Goal: Find specific page/section: Find specific page/section

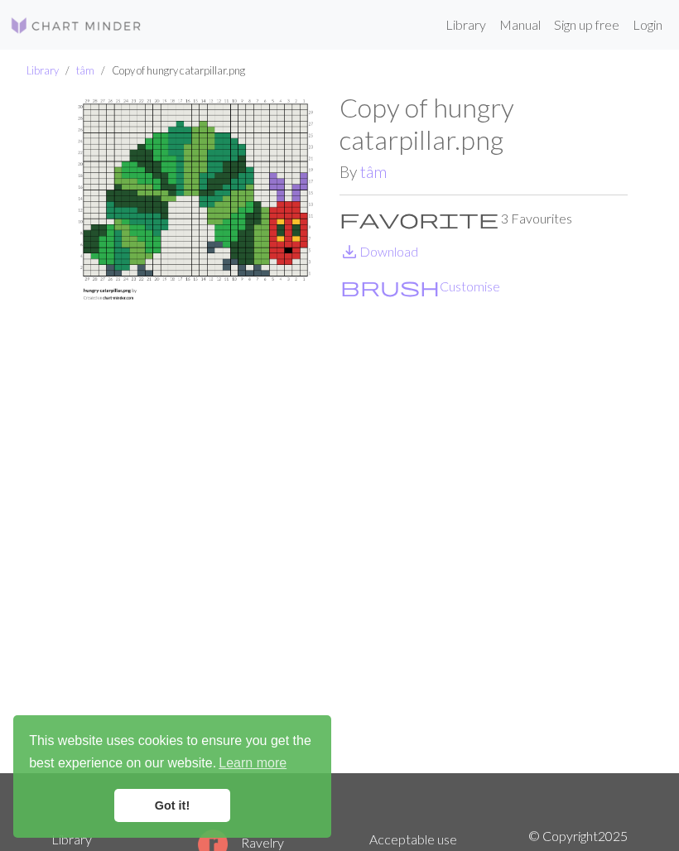
click at [193, 191] on img at bounding box center [195, 432] width 288 height 680
click at [47, 76] on link "Library" at bounding box center [42, 70] width 32 height 13
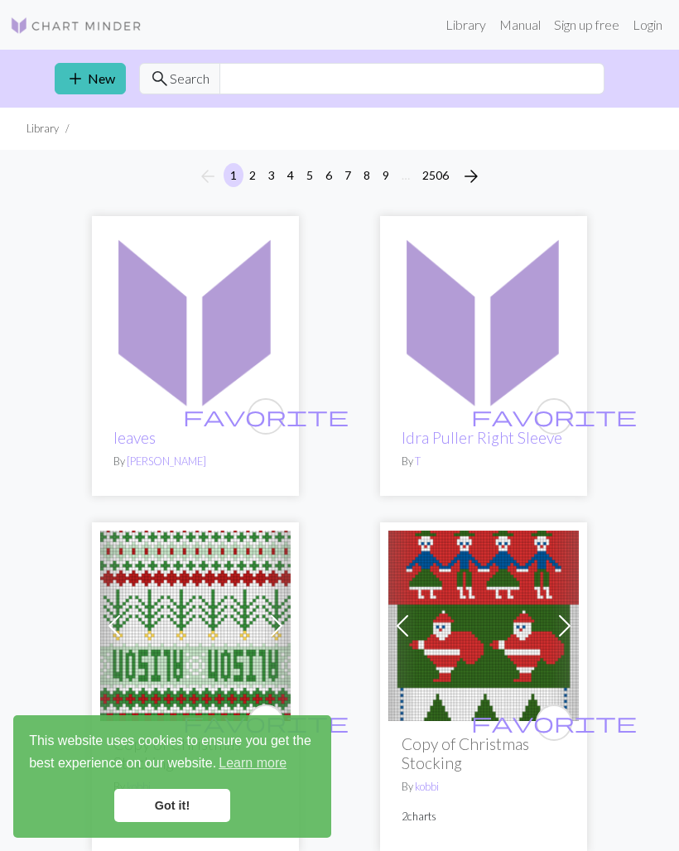
click at [198, 803] on link "Got it!" at bounding box center [172, 805] width 116 height 33
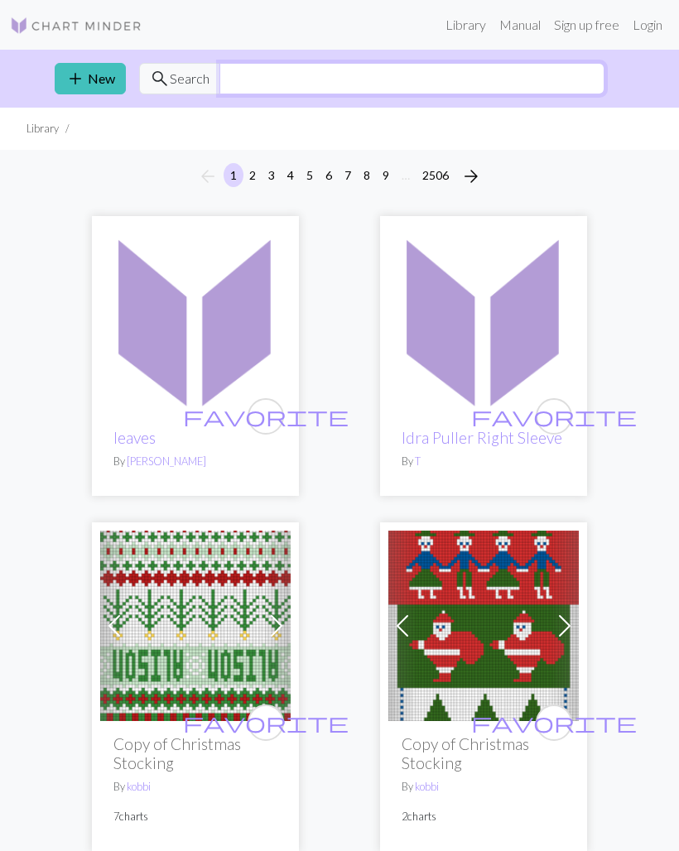
click at [266, 87] on input "text" at bounding box center [411, 78] width 385 height 31
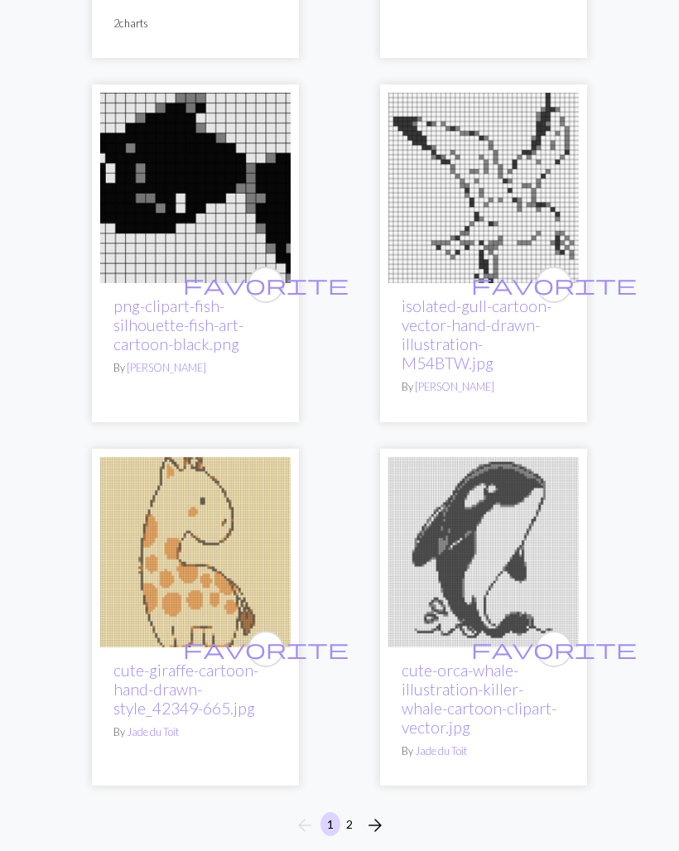
scroll to position [9361, 0]
click at [355, 812] on button "2" at bounding box center [349, 824] width 20 height 24
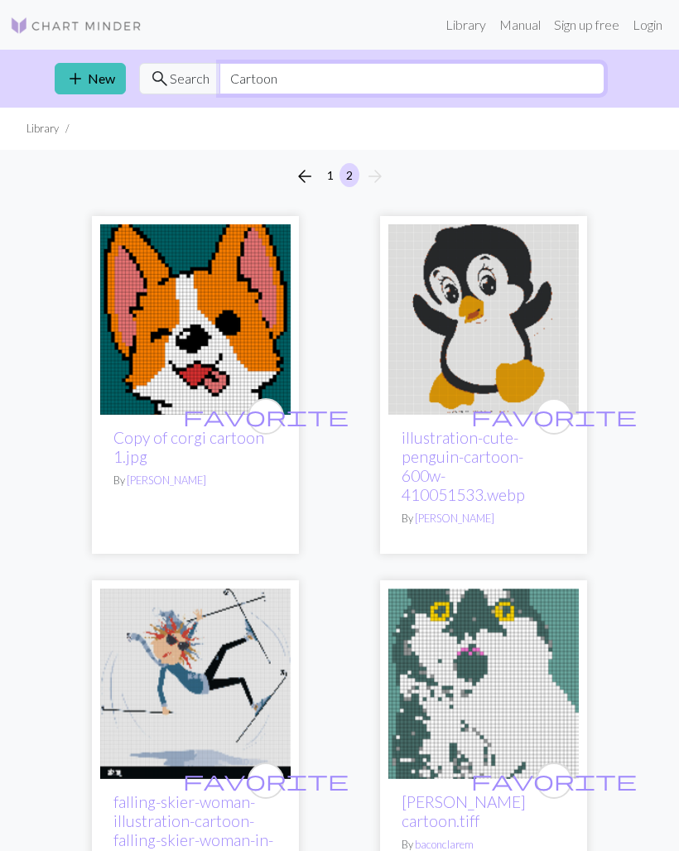
click at [297, 85] on input "Cartoon" at bounding box center [411, 78] width 385 height 31
type input "C"
type input "Dog"
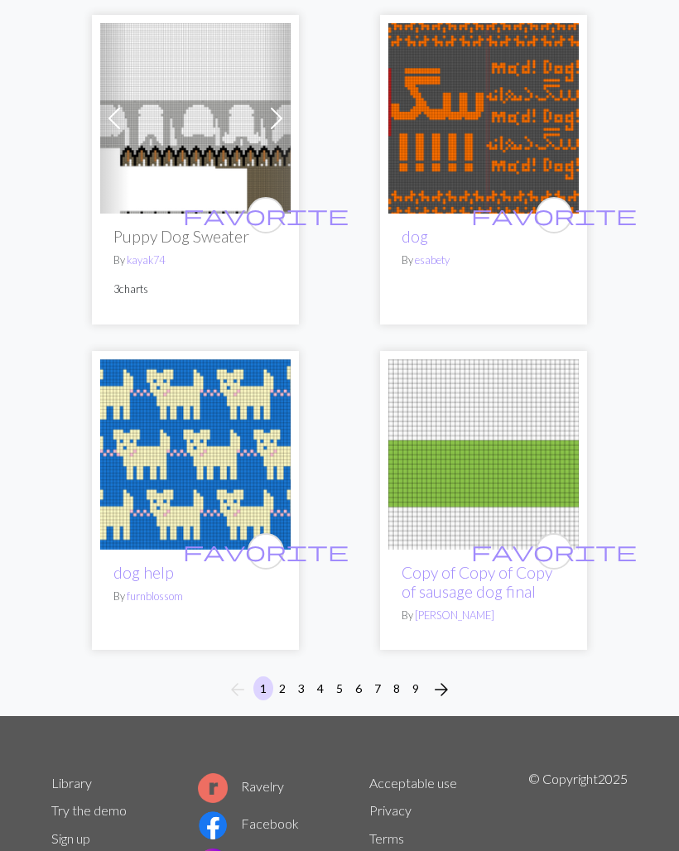
scroll to position [8308, 0]
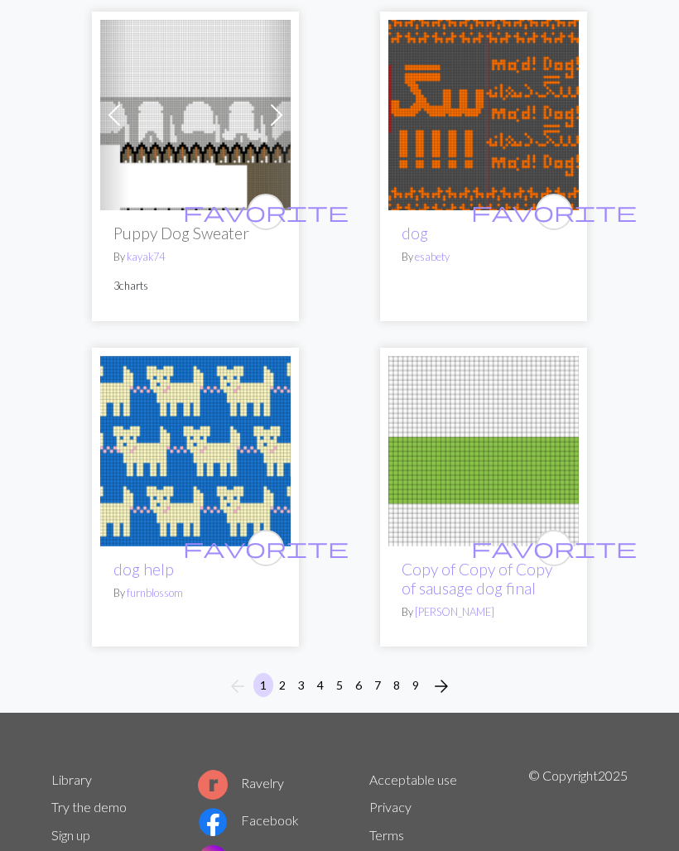
click at [281, 674] on button "2" at bounding box center [282, 686] width 20 height 24
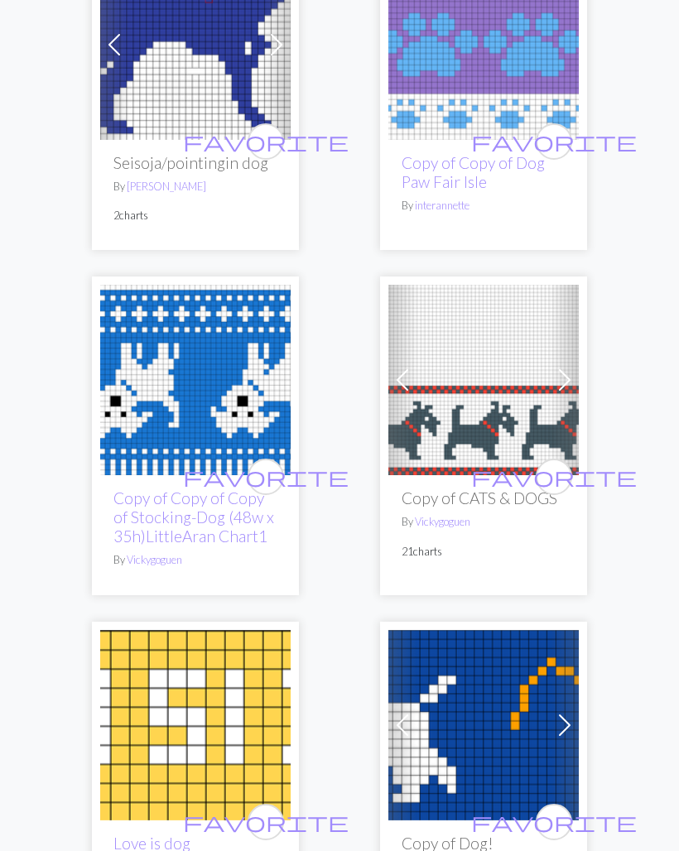
scroll to position [5082, 0]
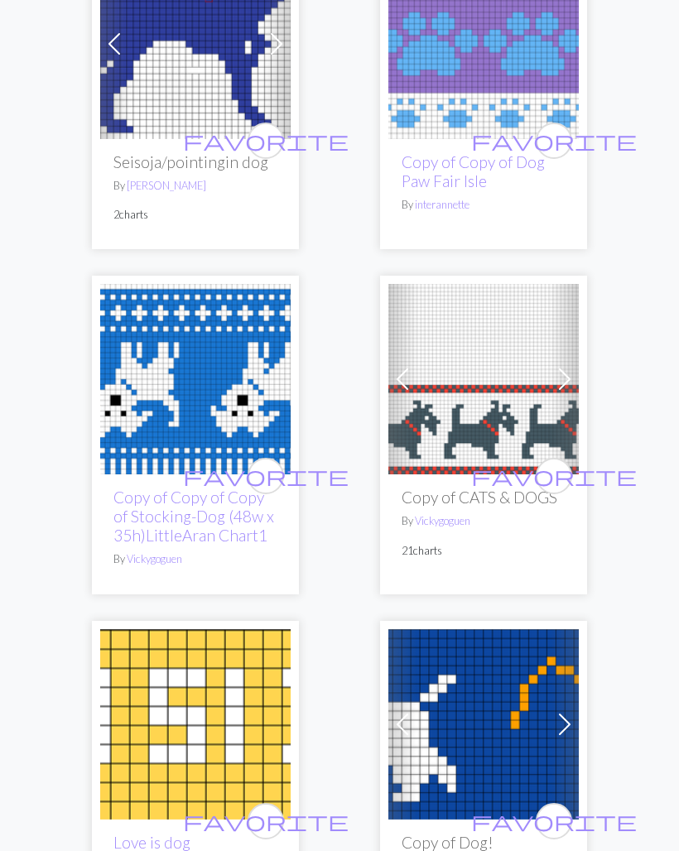
click at [164, 382] on img at bounding box center [195, 379] width 190 height 190
